Goal: Task Accomplishment & Management: Use online tool/utility

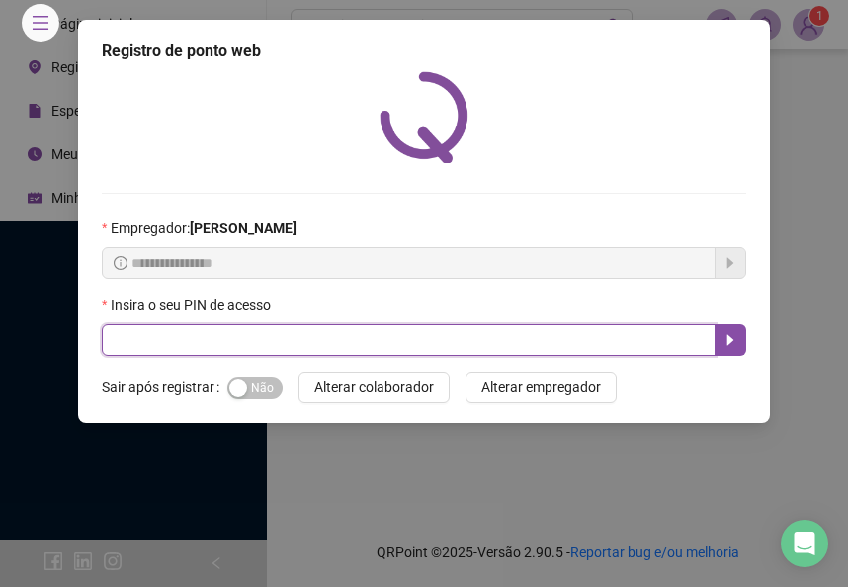
click at [222, 338] on input "text" at bounding box center [409, 340] width 614 height 32
click at [221, 325] on input "text" at bounding box center [409, 340] width 614 height 32
type input "*****"
click at [732, 332] on icon "caret-right" at bounding box center [731, 340] width 16 height 16
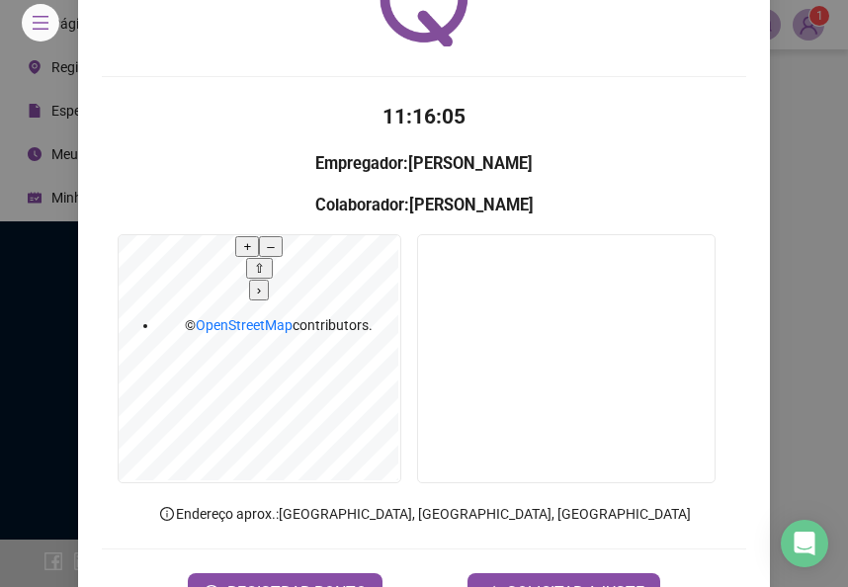
scroll to position [122, 0]
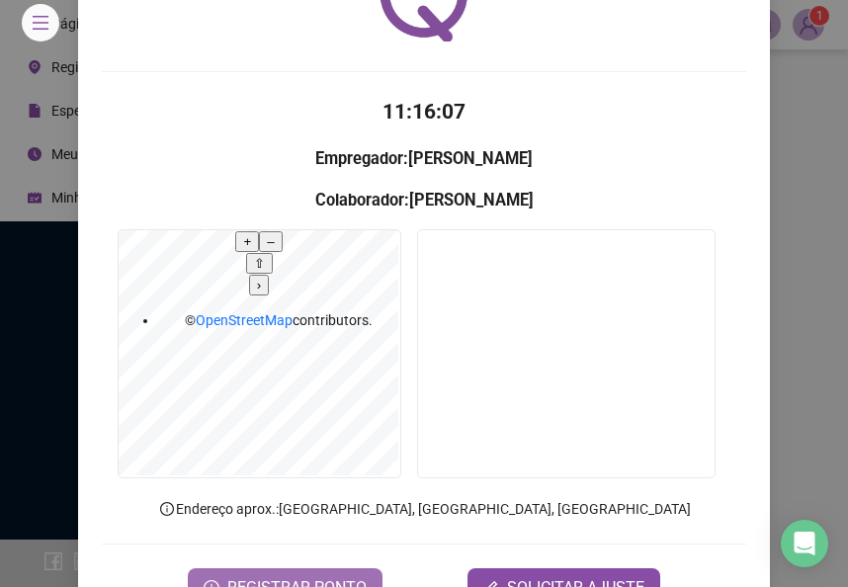
click at [309, 559] on span "REGISTRAR PONTO" at bounding box center [296, 588] width 139 height 24
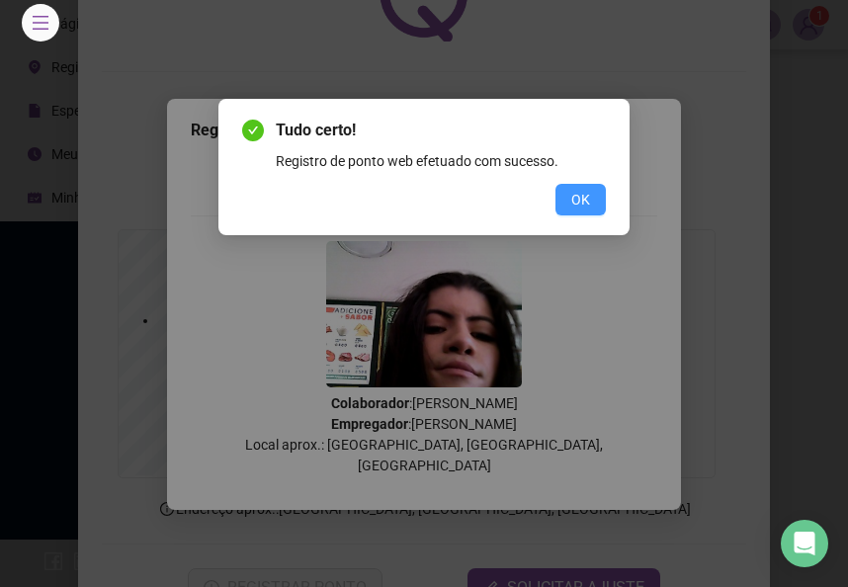
click at [583, 204] on span "OK" at bounding box center [580, 200] width 19 height 22
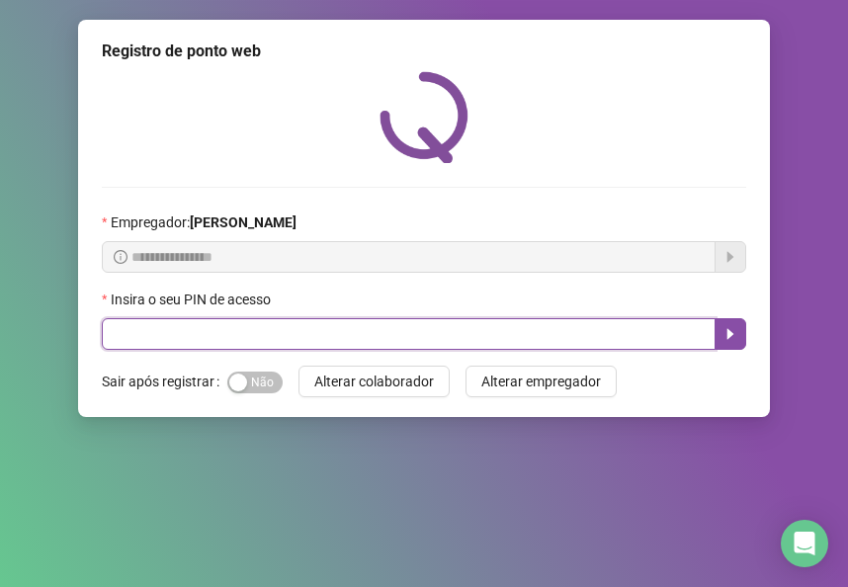
click at [128, 333] on input "text" at bounding box center [409, 334] width 614 height 32
type input "*****"
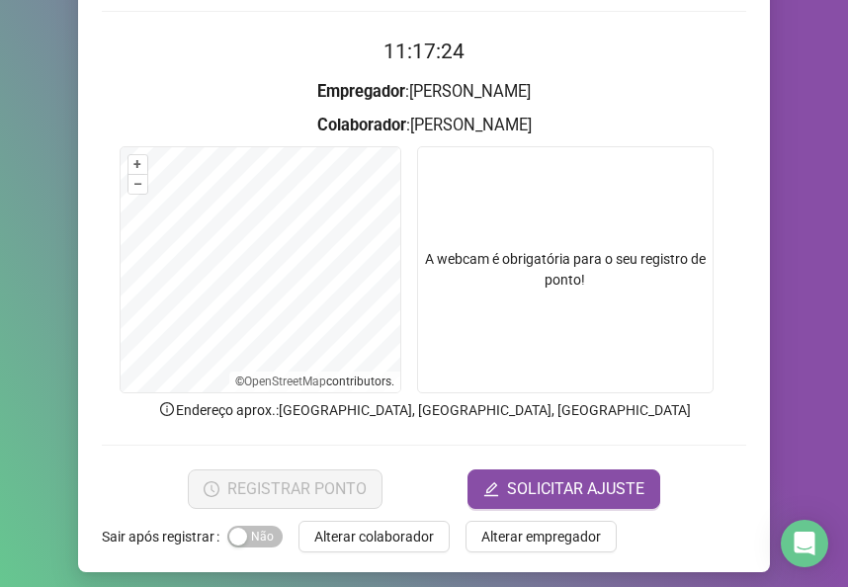
scroll to position [179, 0]
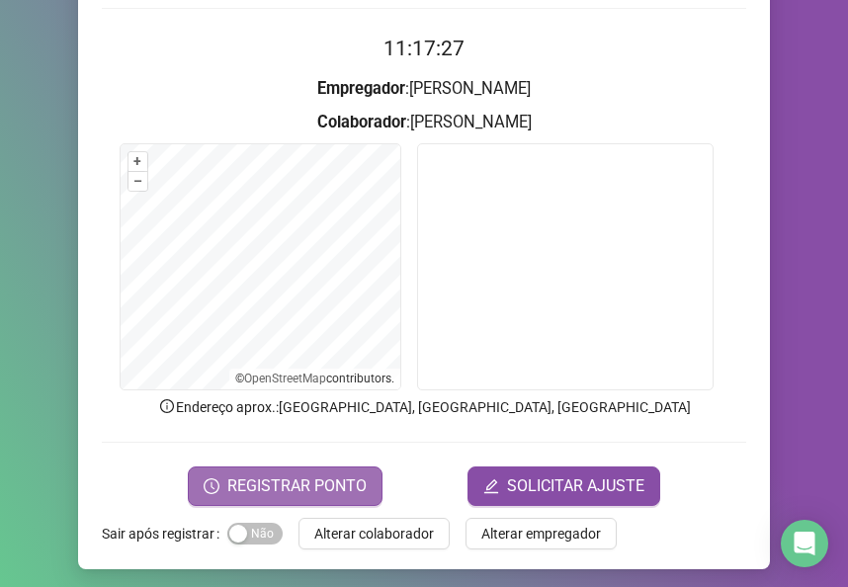
click at [275, 480] on span "REGISTRAR PONTO" at bounding box center [296, 487] width 139 height 24
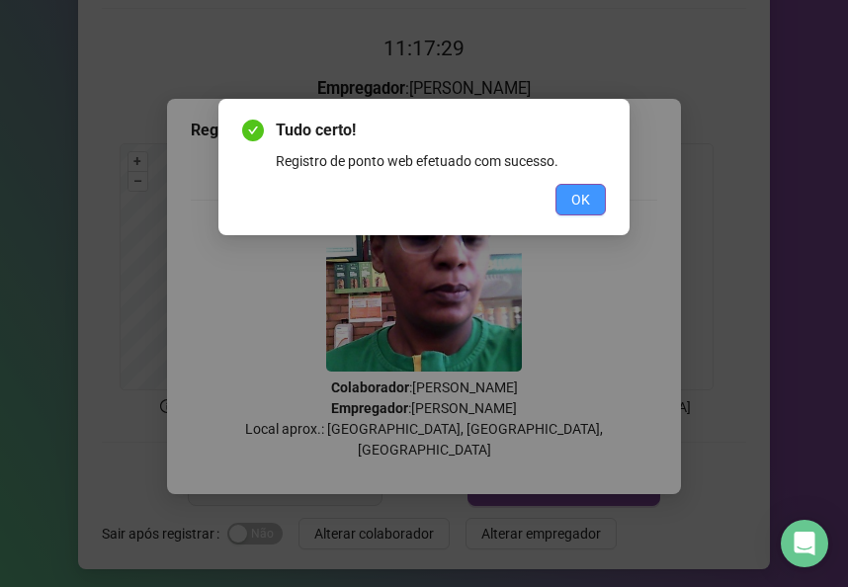
click at [584, 197] on span "OK" at bounding box center [580, 200] width 19 height 22
